Goal: Task Accomplishment & Management: Manage account settings

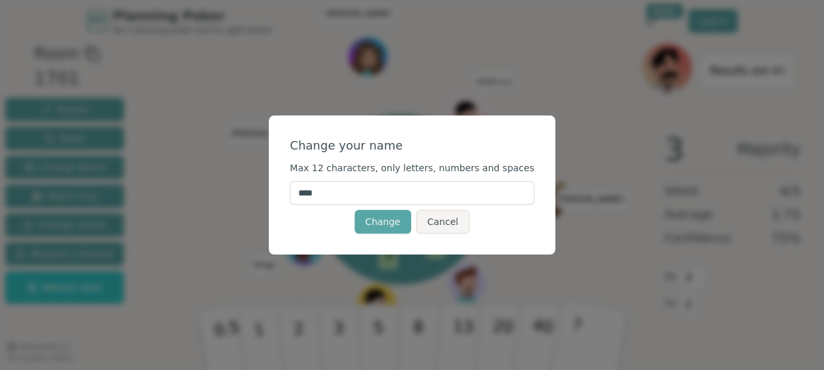
click at [380, 197] on input "****" at bounding box center [412, 193] width 245 height 24
type input "*"
type input "*******"
click at [372, 229] on button "Change" at bounding box center [383, 222] width 56 height 24
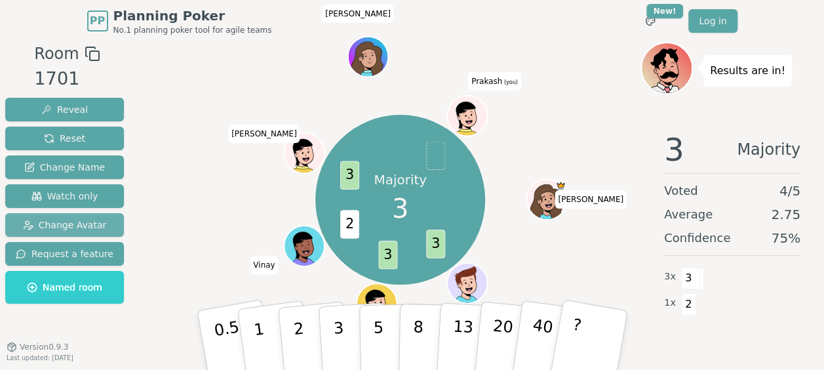
click at [60, 224] on span "Change Avatar" at bounding box center [65, 224] width 84 height 13
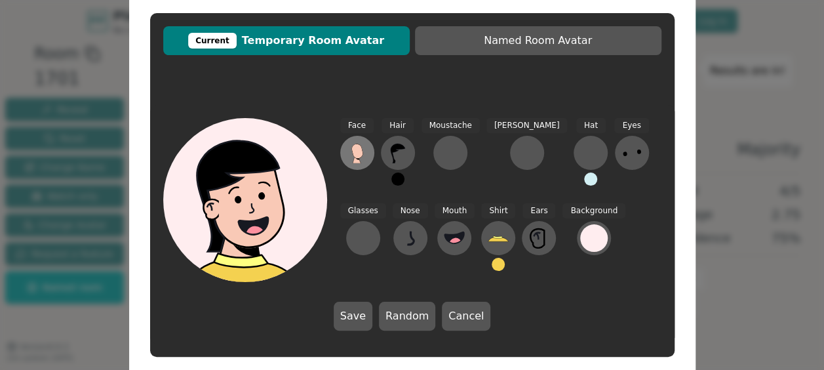
click at [354, 155] on icon at bounding box center [357, 151] width 11 height 14
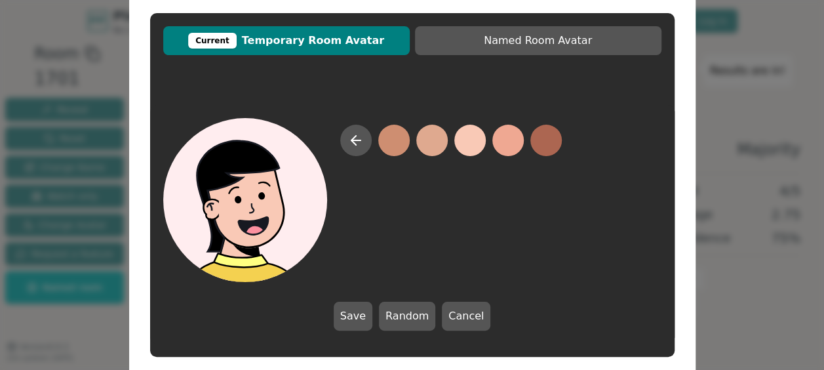
click at [477, 143] on button at bounding box center [470, 140] width 31 height 31
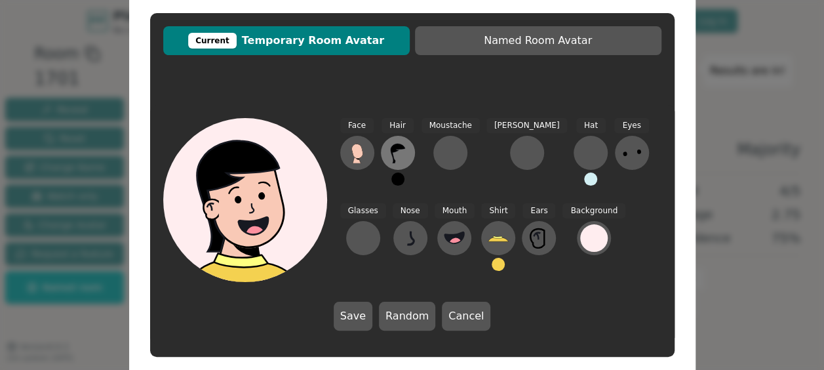
click at [394, 147] on icon at bounding box center [397, 154] width 14 height 20
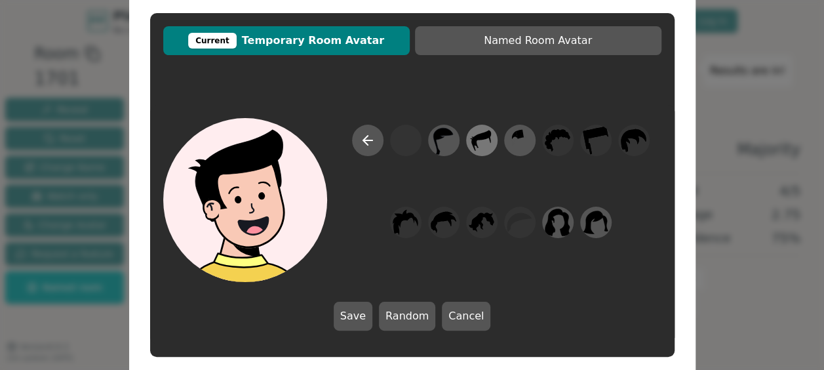
click at [477, 146] on icon at bounding box center [476, 144] width 5 height 8
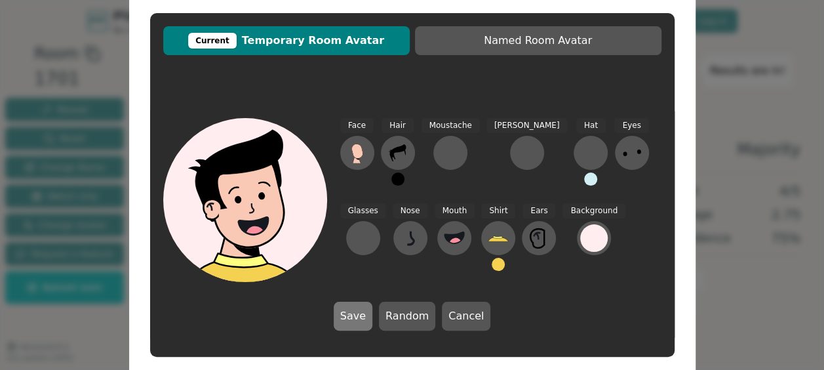
click at [346, 311] on button "Save" at bounding box center [353, 316] width 39 height 29
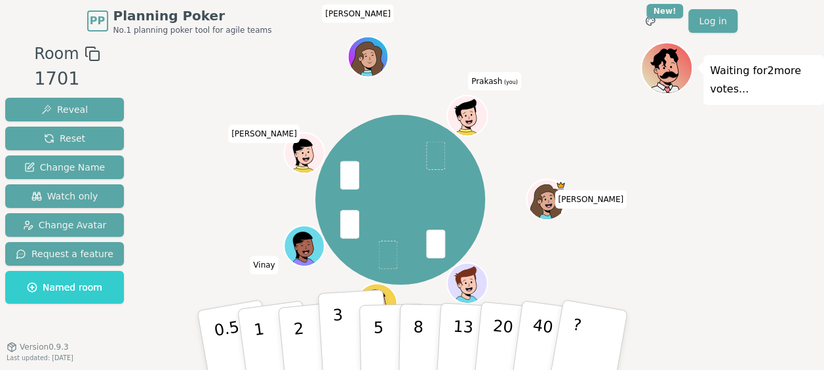
click at [334, 326] on p "3" at bounding box center [339, 341] width 14 height 71
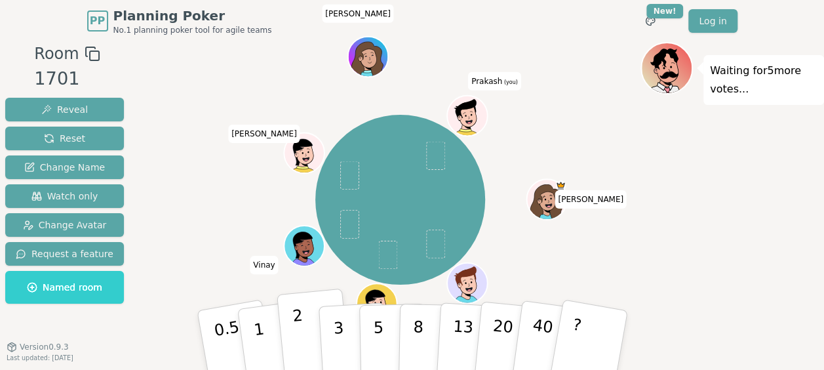
click at [292, 337] on button "2" at bounding box center [313, 341] width 75 height 104
